Goal: Find specific page/section: Find specific page/section

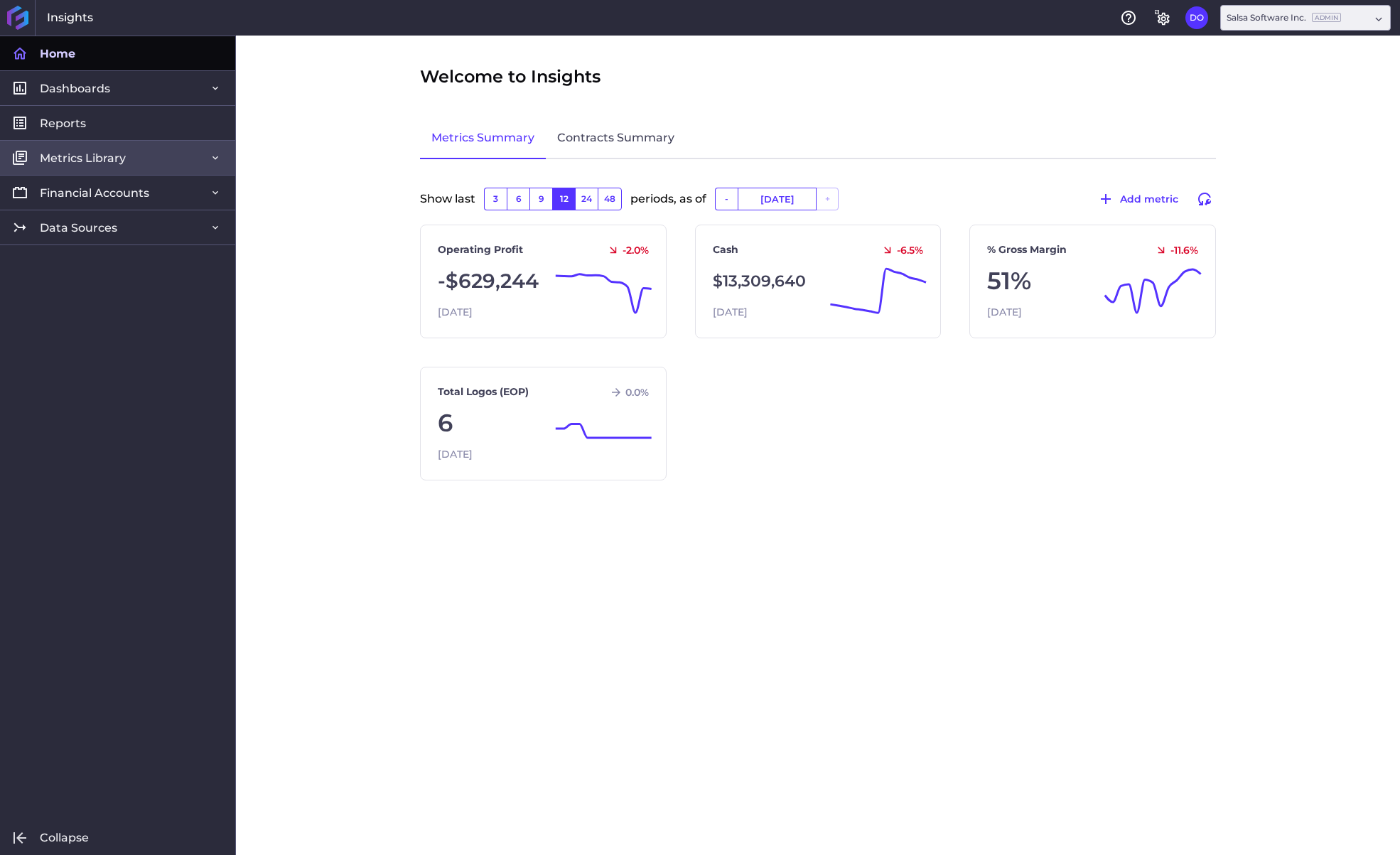
click at [81, 160] on span "Metrics Library" at bounding box center [82, 158] width 86 height 15
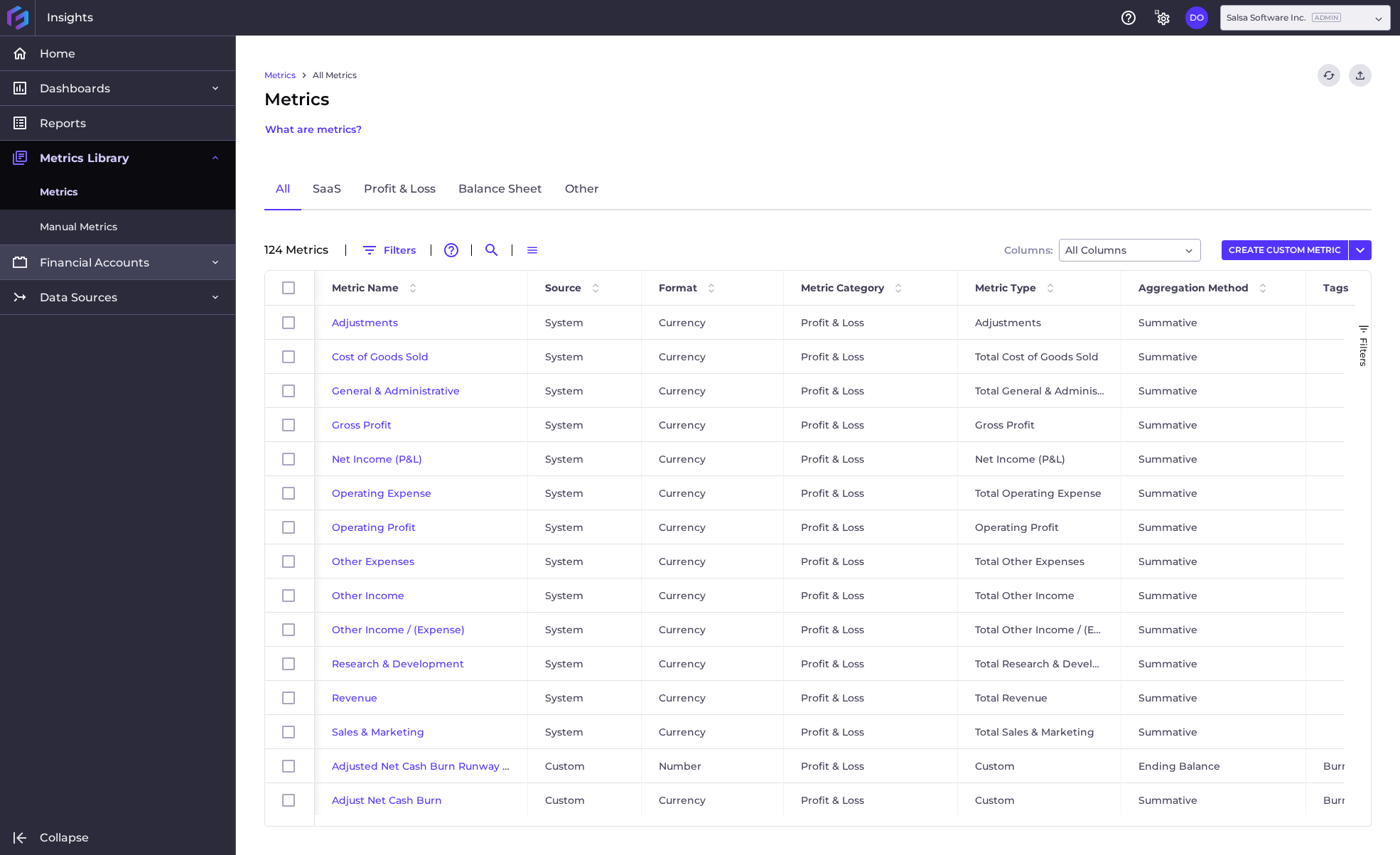
click at [73, 264] on span "Financial Accounts" at bounding box center [94, 263] width 109 height 15
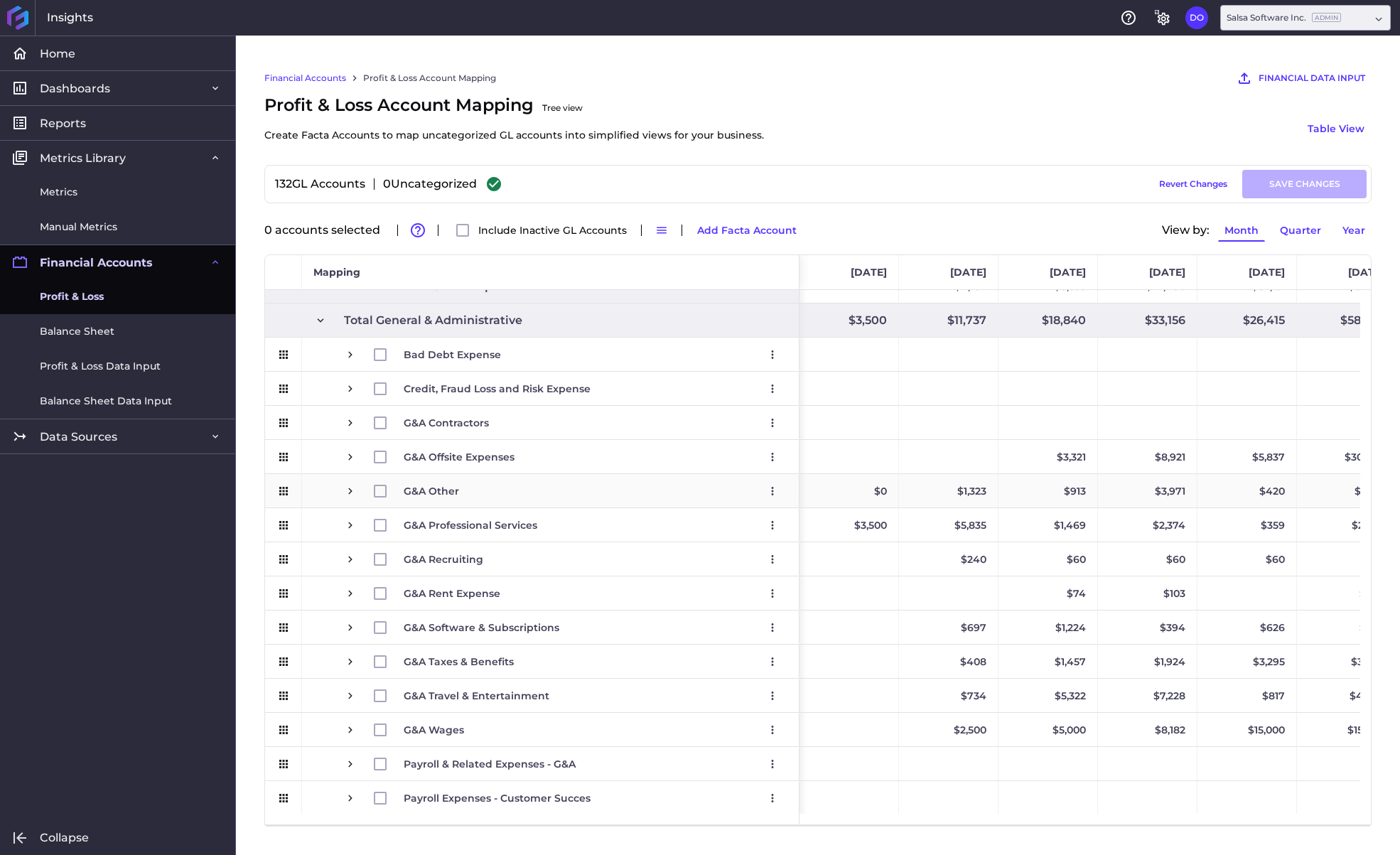
scroll to position [1080, 0]
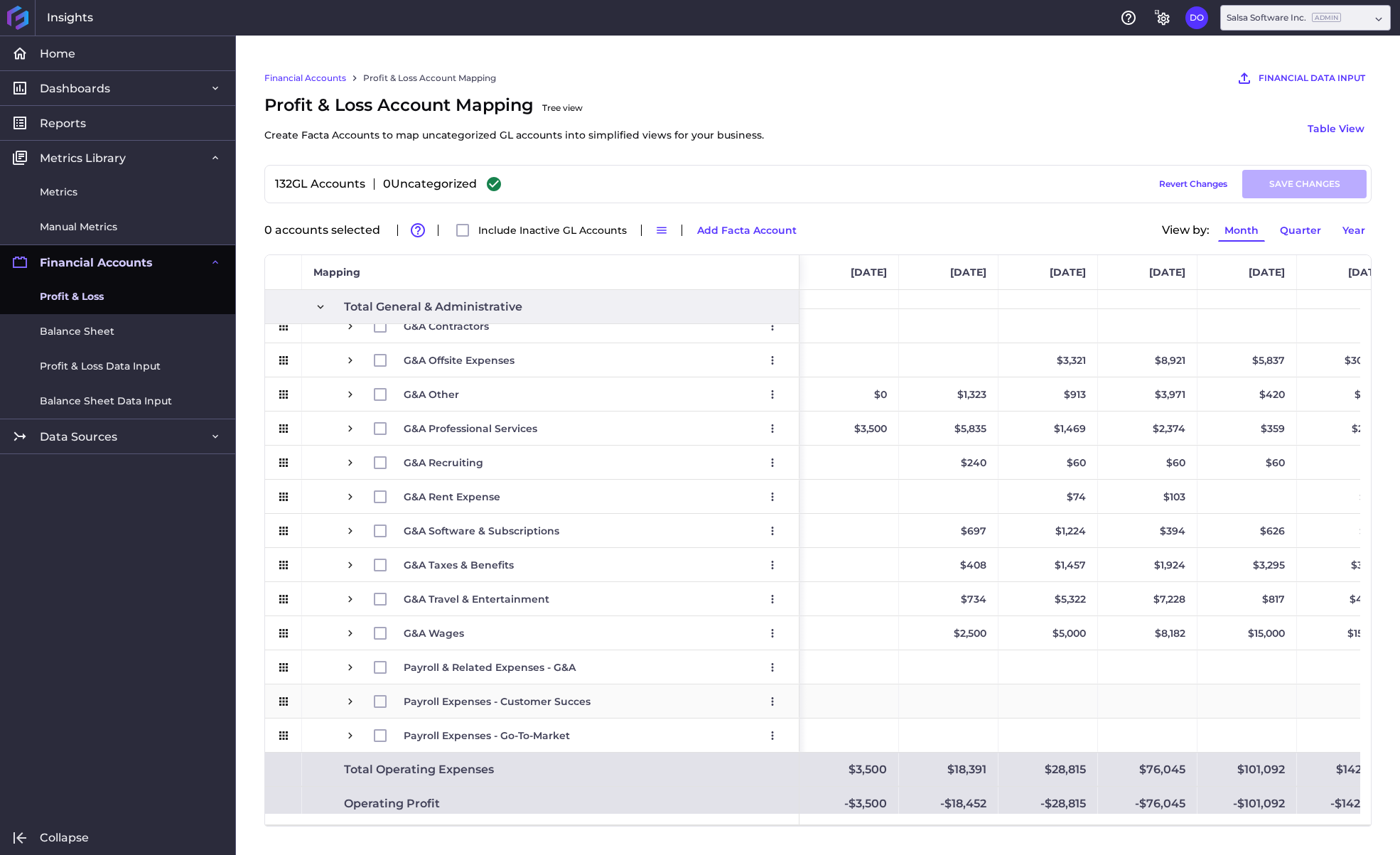
click at [351, 697] on span "Press SPACE to select this row." at bounding box center [350, 701] width 13 height 13
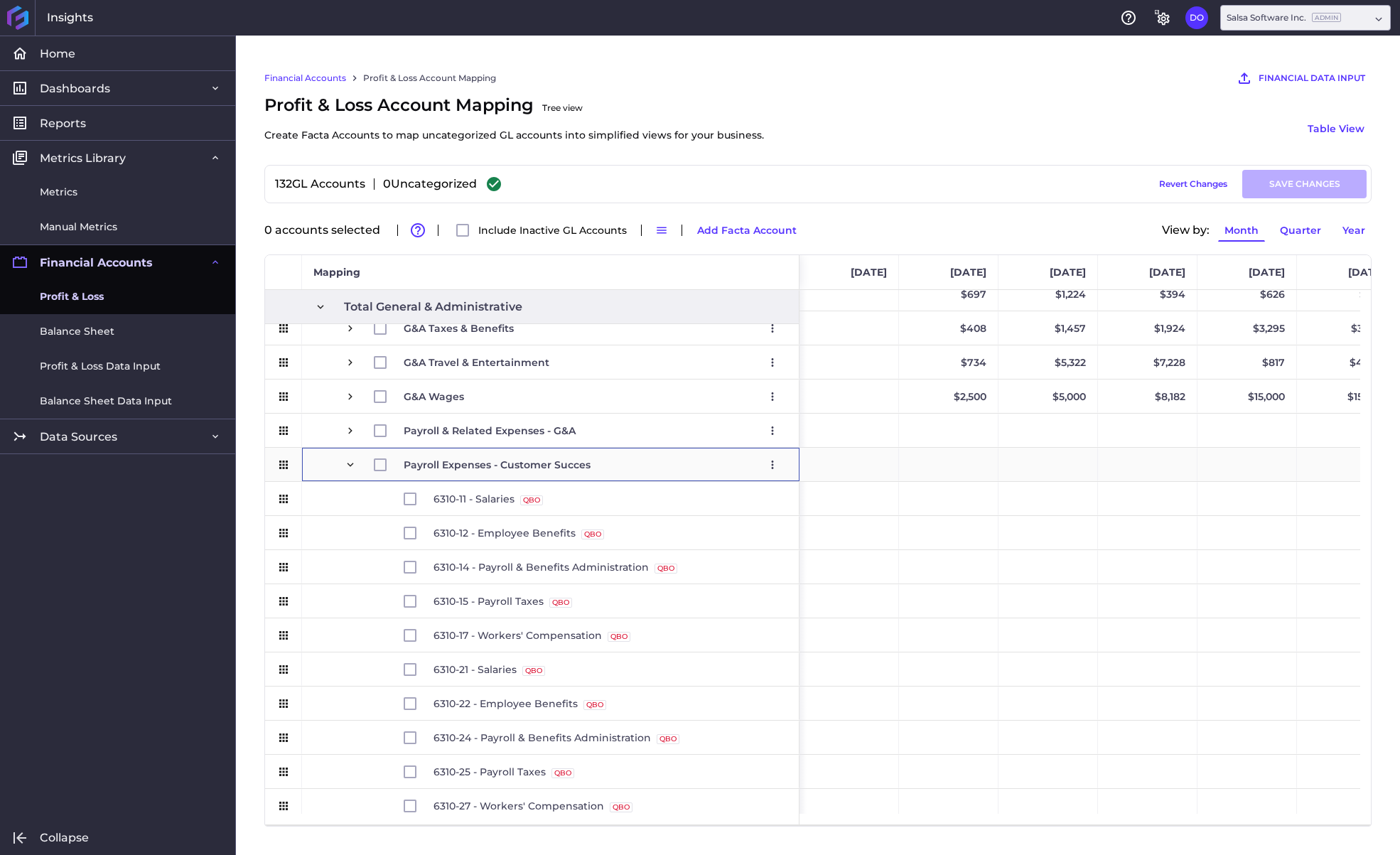
click at [353, 460] on span "Press SPACE to select this row." at bounding box center [350, 464] width 13 height 13
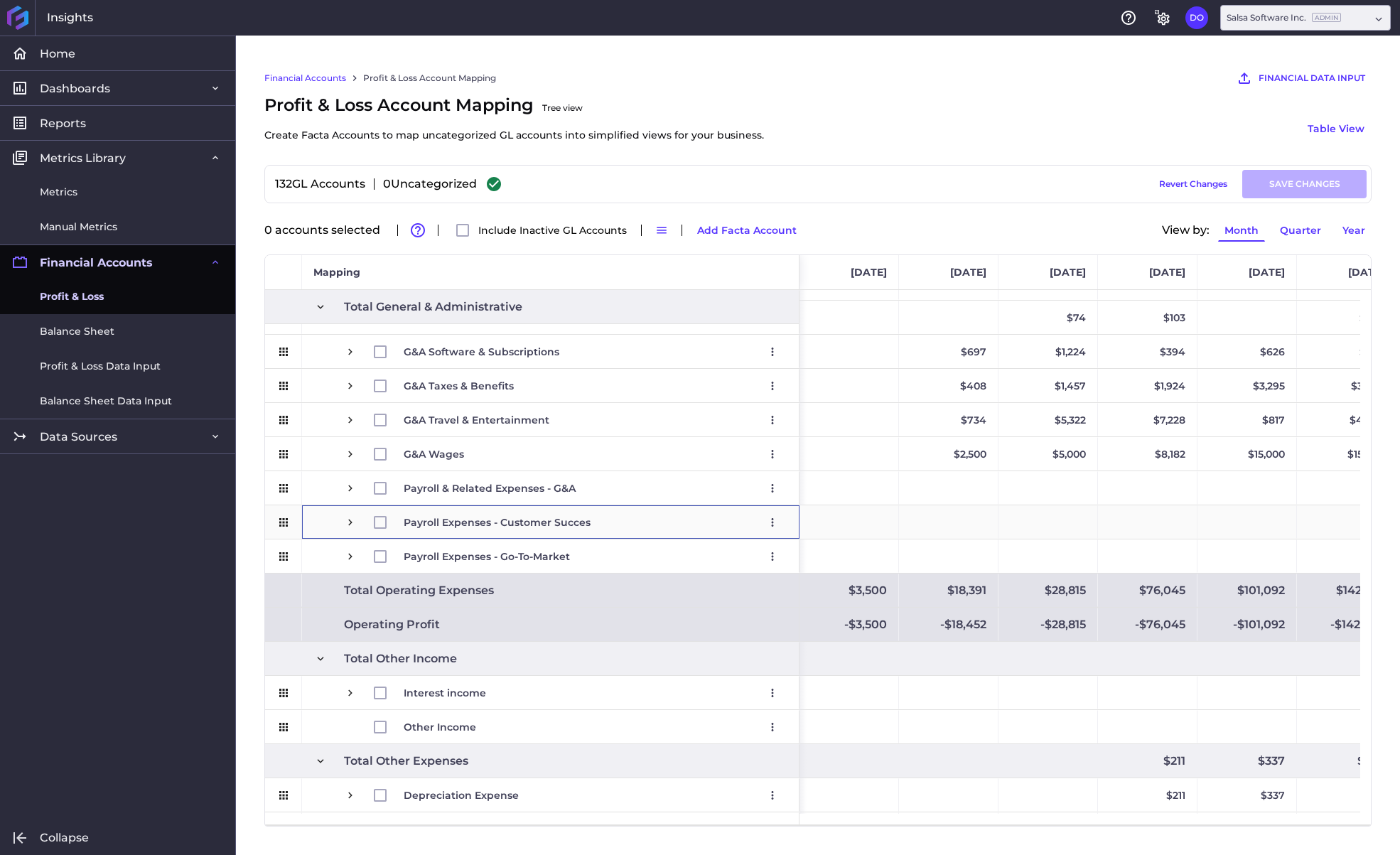
scroll to position [1280, 0]
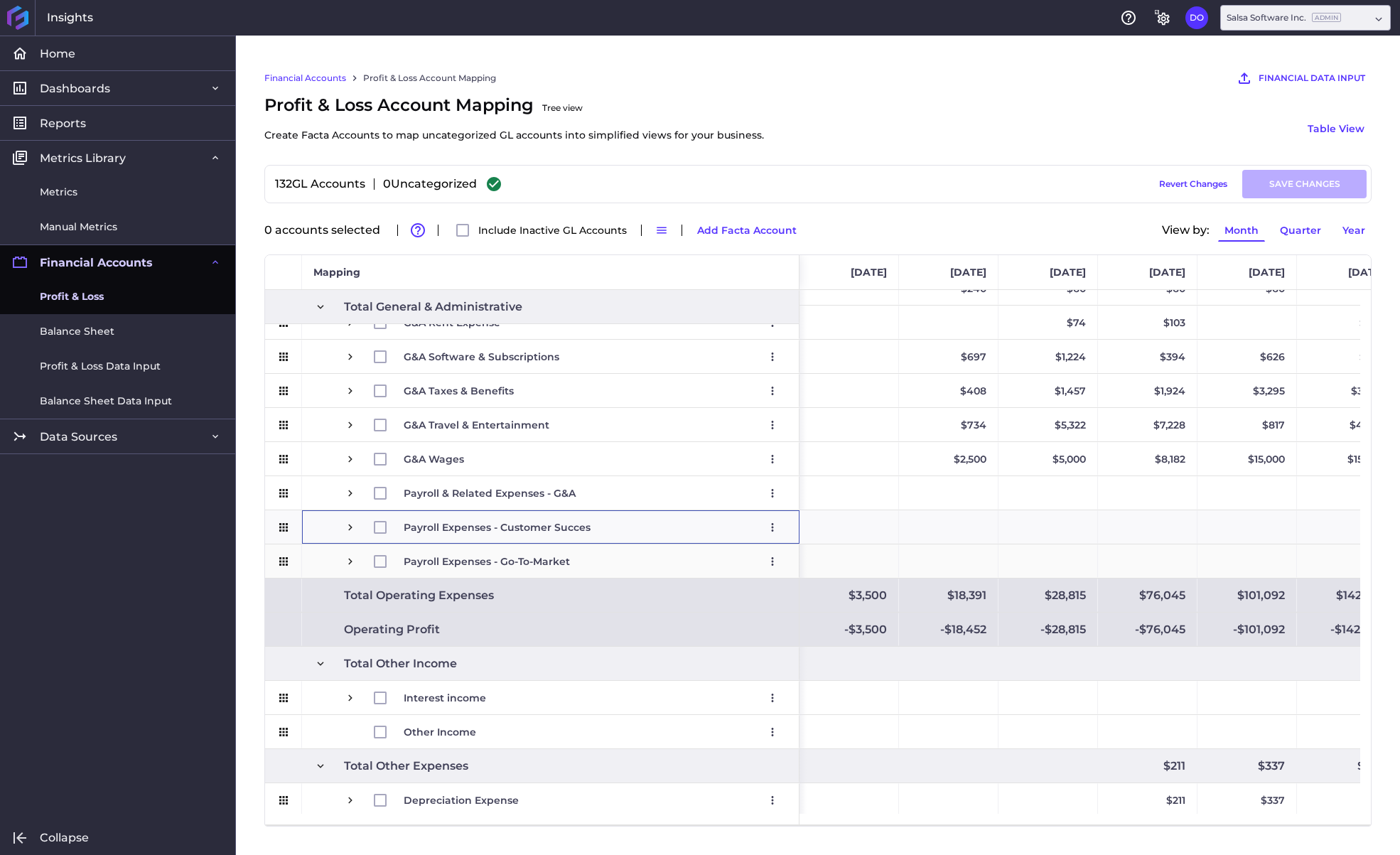
click at [507, 563] on span "Payroll Expenses - Go-To-Market" at bounding box center [487, 561] width 166 height 33
